Goal: Task Accomplishment & Management: Complete application form

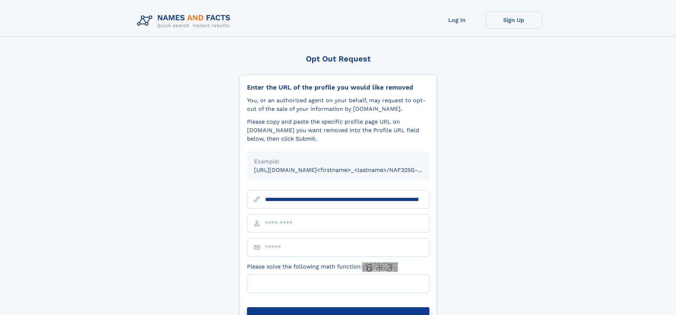
scroll to position [0, 72]
type input "**********"
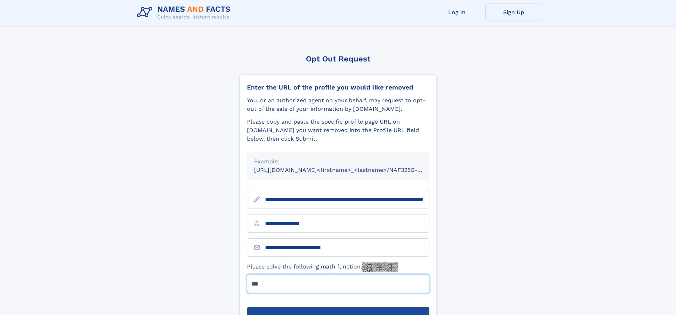
type input "***"
click at [338, 307] on button "Submit Opt Out Request" at bounding box center [338, 318] width 182 height 23
